Goal: Transaction & Acquisition: Purchase product/service

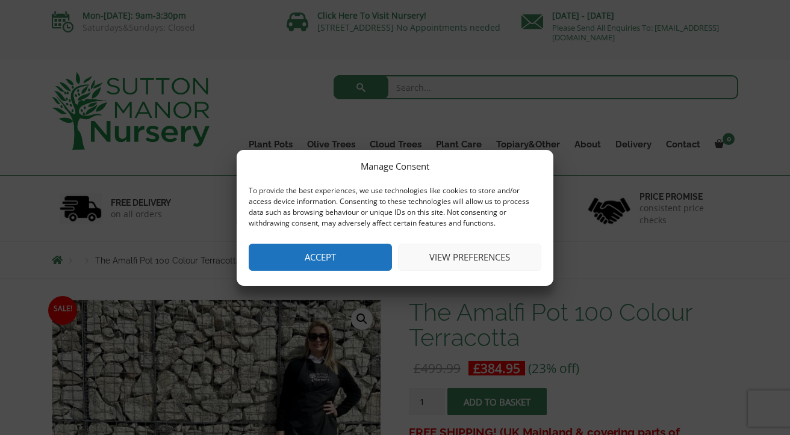
click at [301, 261] on button "Accept" at bounding box center [320, 257] width 143 height 27
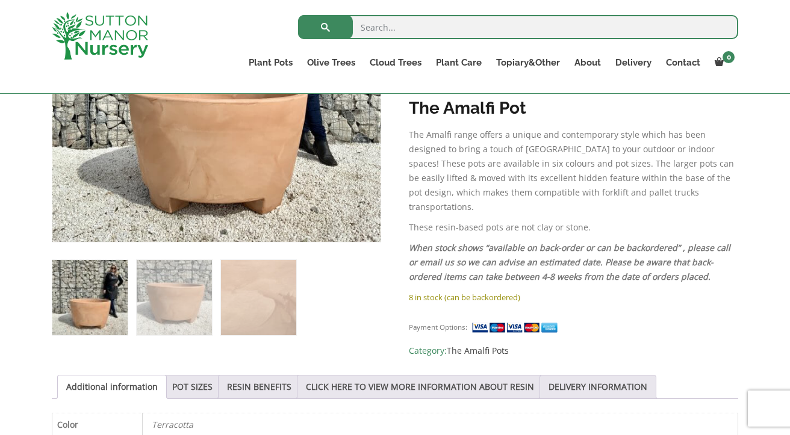
scroll to position [366, 0]
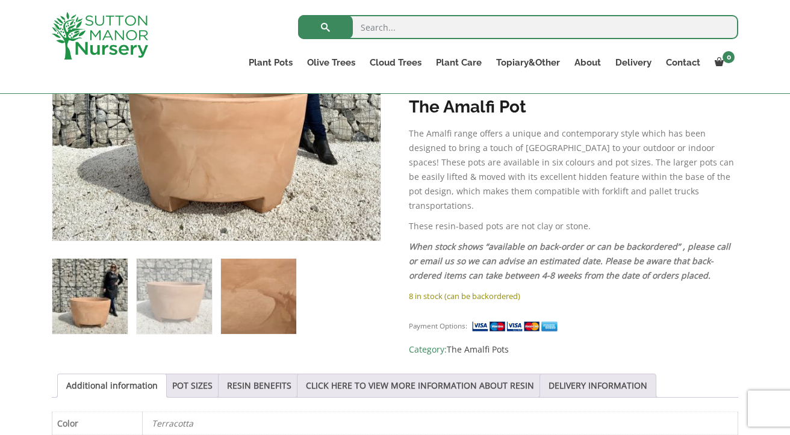
click at [236, 289] on img at bounding box center [258, 296] width 75 height 75
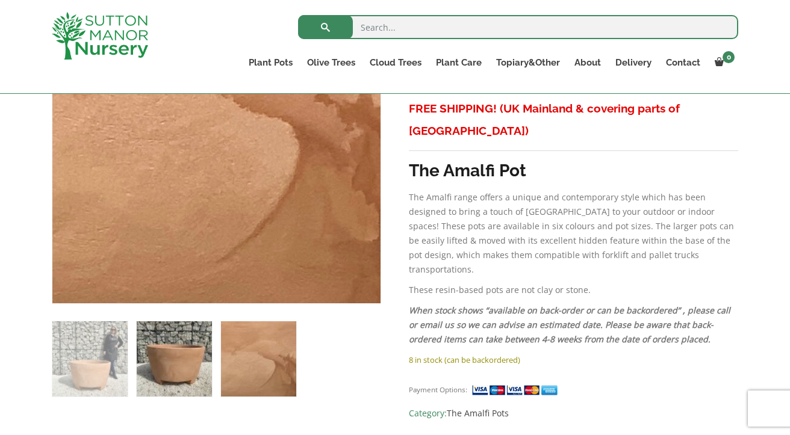
scroll to position [309, 0]
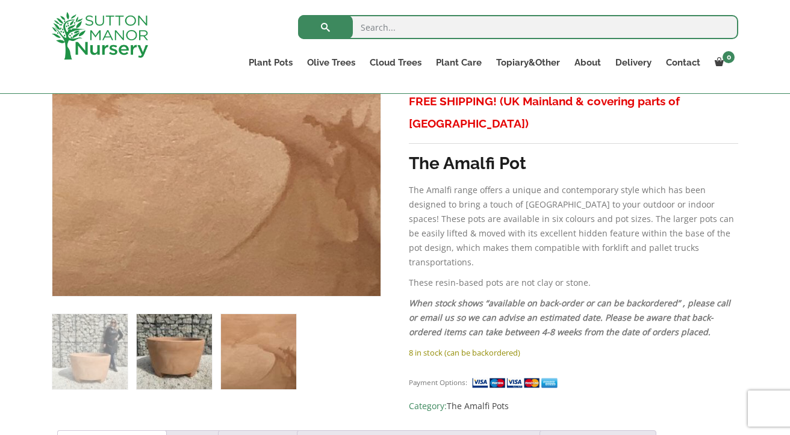
click at [177, 323] on img at bounding box center [174, 351] width 75 height 75
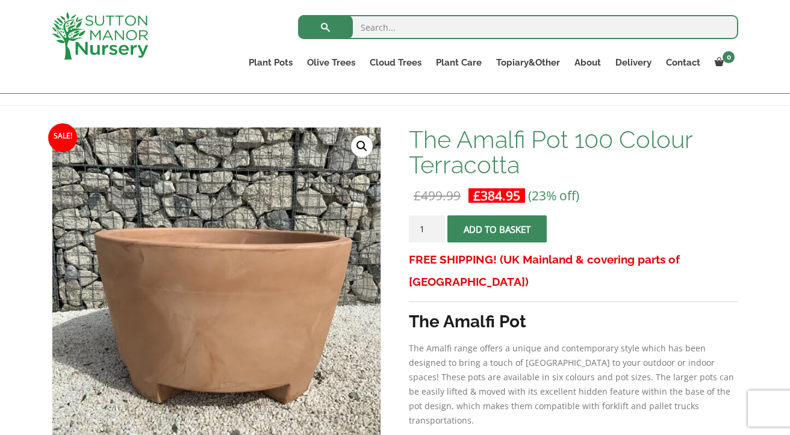
scroll to position [127, 0]
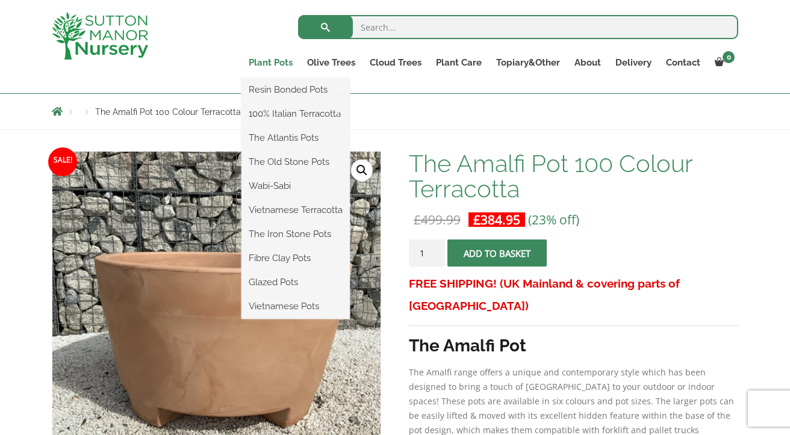
click at [274, 62] on link "Plant Pots" at bounding box center [270, 62] width 58 height 17
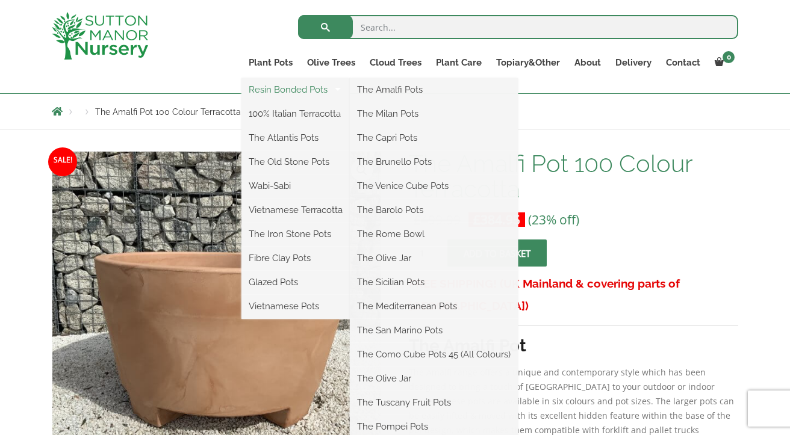
click at [279, 87] on link "Resin Bonded Pots" at bounding box center [295, 90] width 108 height 18
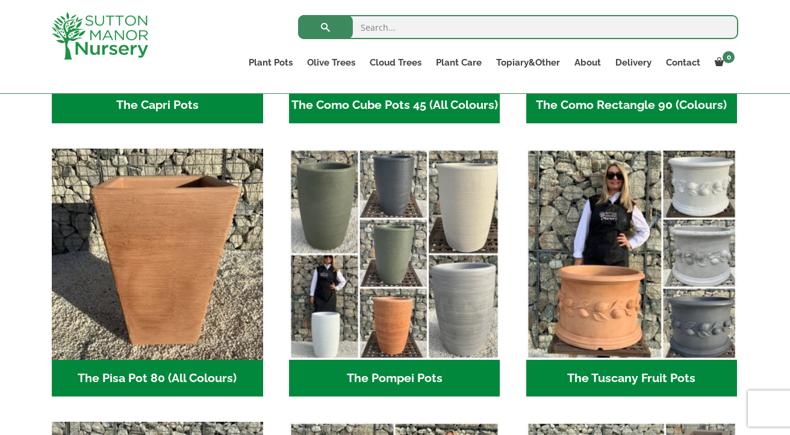
scroll to position [833, 0]
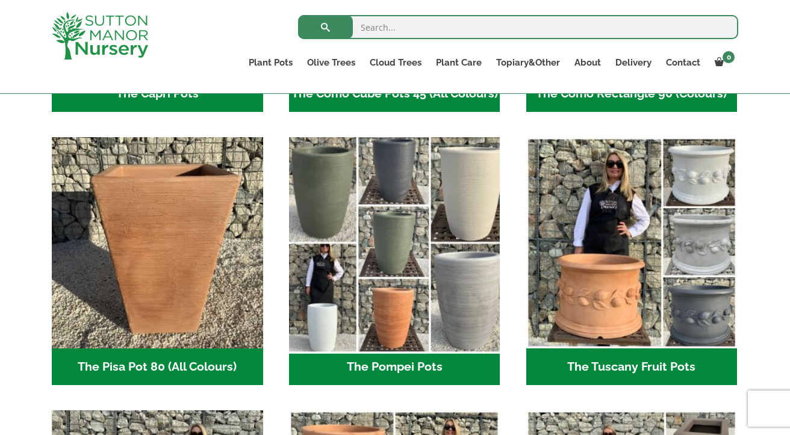
click at [362, 191] on img "Visit product category The Pompei Pots" at bounding box center [393, 242] width 221 height 221
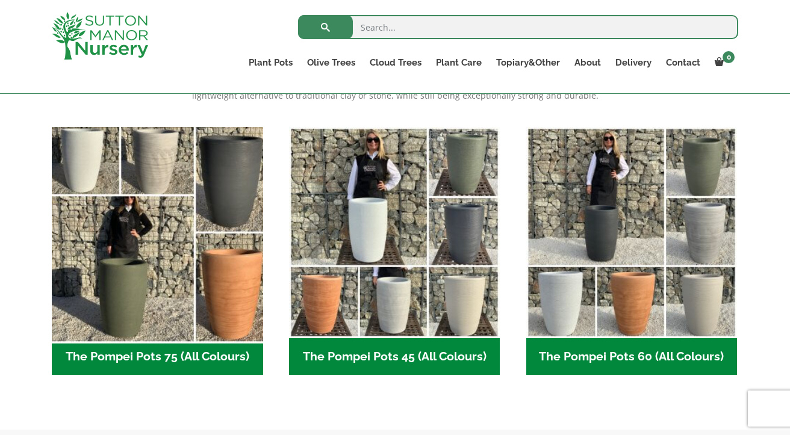
scroll to position [279, 0]
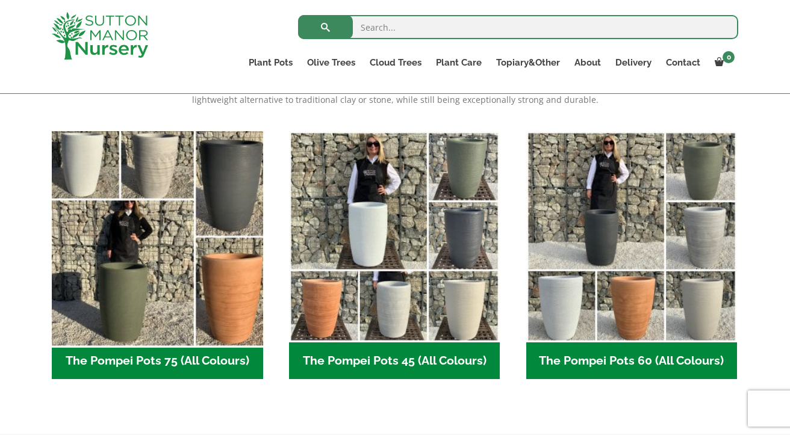
click at [179, 260] on img "Visit product category The Pompei Pots 75 (All Colours)" at bounding box center [156, 236] width 221 height 221
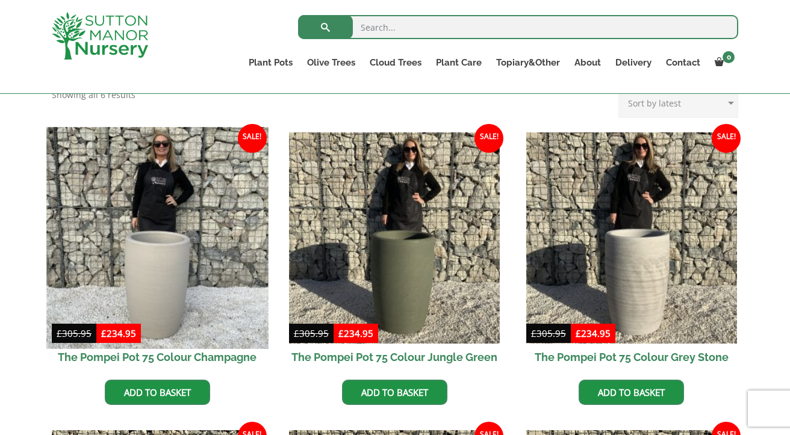
scroll to position [270, 0]
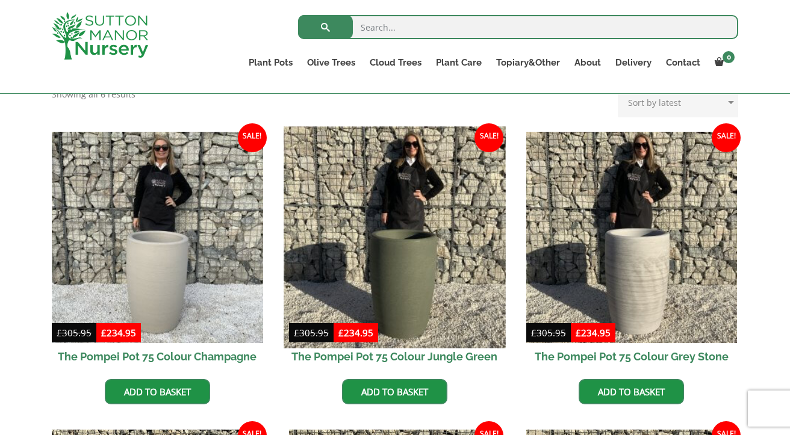
click at [421, 273] on img at bounding box center [393, 236] width 221 height 221
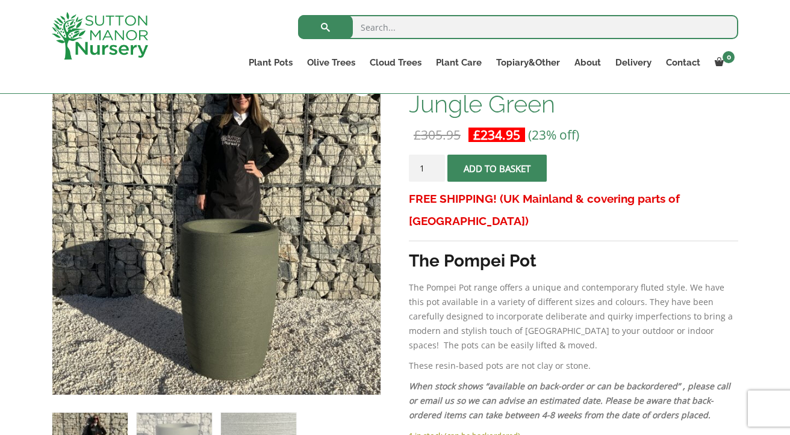
scroll to position [217, 0]
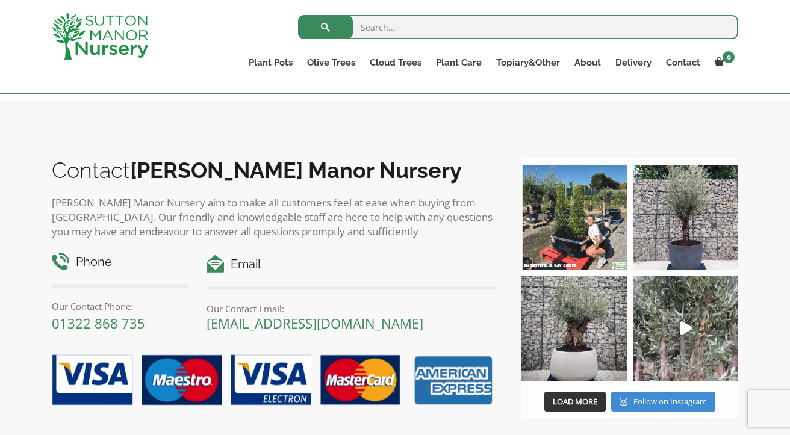
scroll to position [1339, 0]
